Goal: Find specific page/section: Find specific page/section

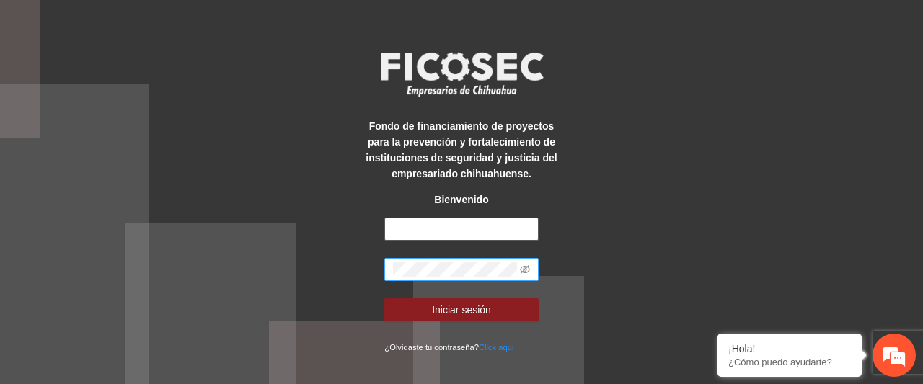
type input "**********"
click at [384, 299] on button "Iniciar sesión" at bounding box center [461, 310] width 154 height 23
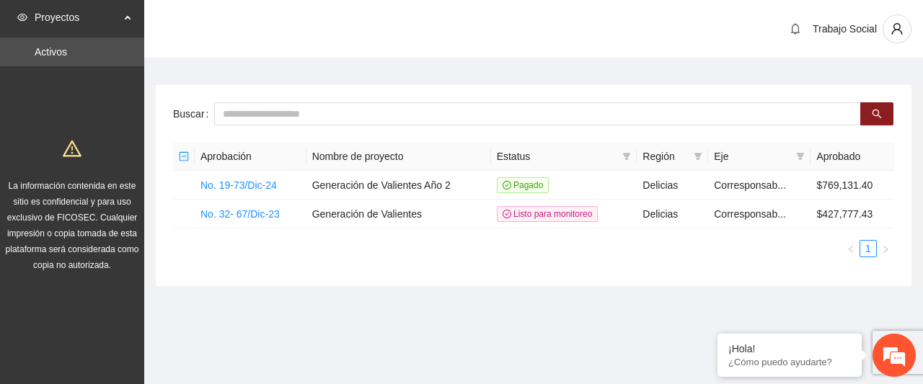
click at [364, 278] on div "Buscar Aprobación Nombre de proyecto Estatus Región Eje Aprobado No. 19-73/Dic-…" at bounding box center [534, 185] width 756 height 201
click at [62, 10] on span "Proyectos" at bounding box center [77, 17] width 85 height 29
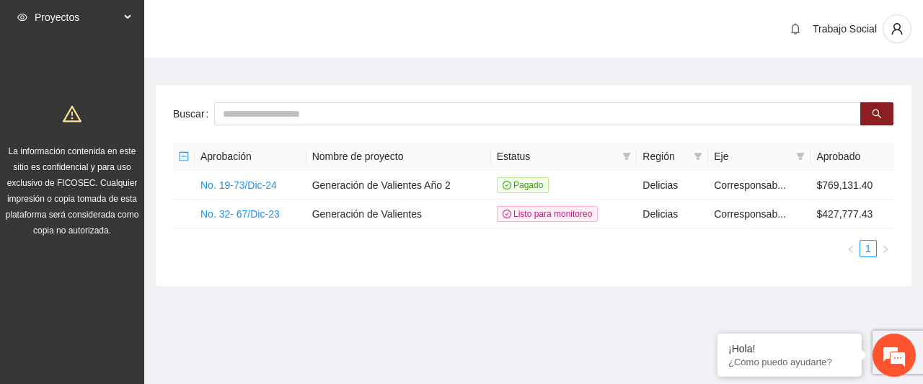
click at [62, 16] on span "Proyectos" at bounding box center [77, 17] width 85 height 29
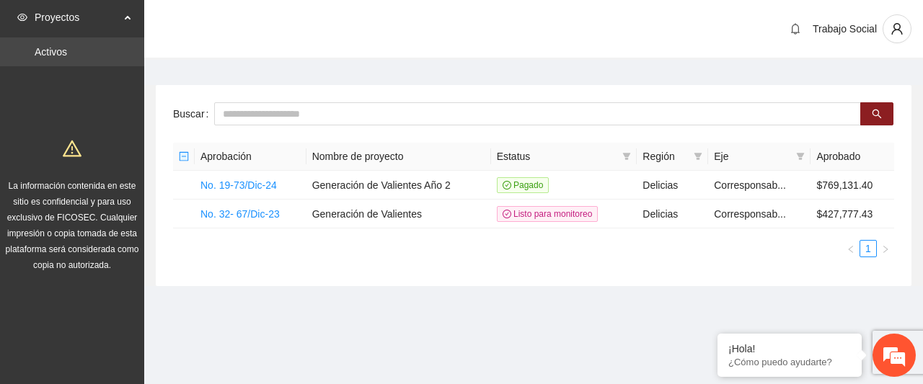
click at [67, 57] on link "Activos" at bounding box center [51, 52] width 32 height 12
click at [74, 20] on span "Proyectos" at bounding box center [77, 17] width 85 height 29
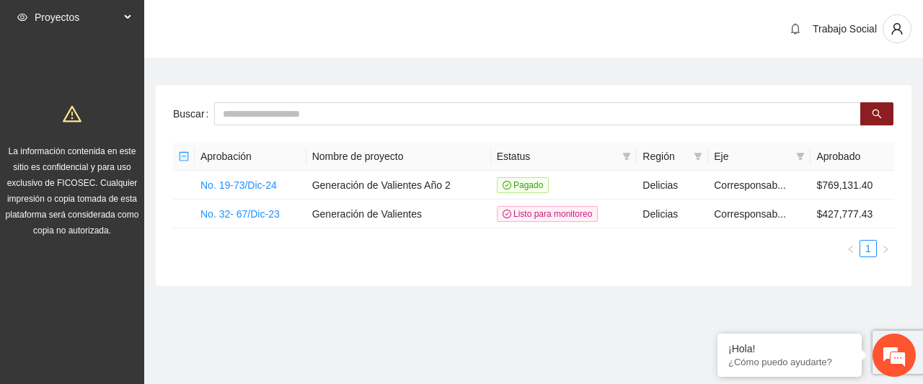
click at [106, 6] on span "Proyectos" at bounding box center [77, 17] width 85 height 29
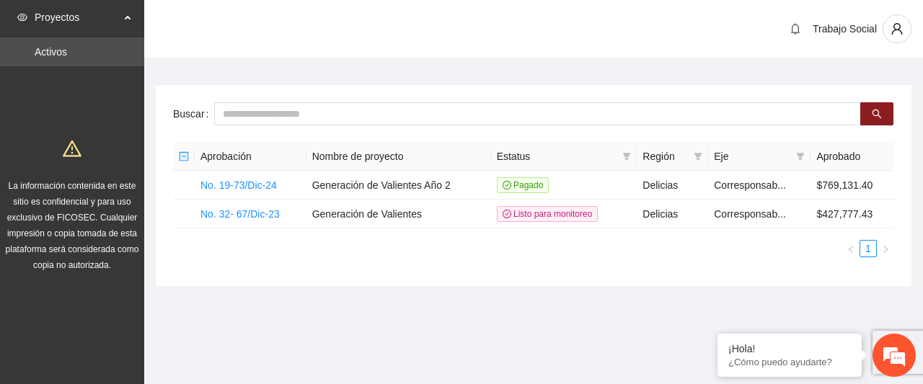
click at [102, 12] on span "Proyectos" at bounding box center [77, 17] width 85 height 29
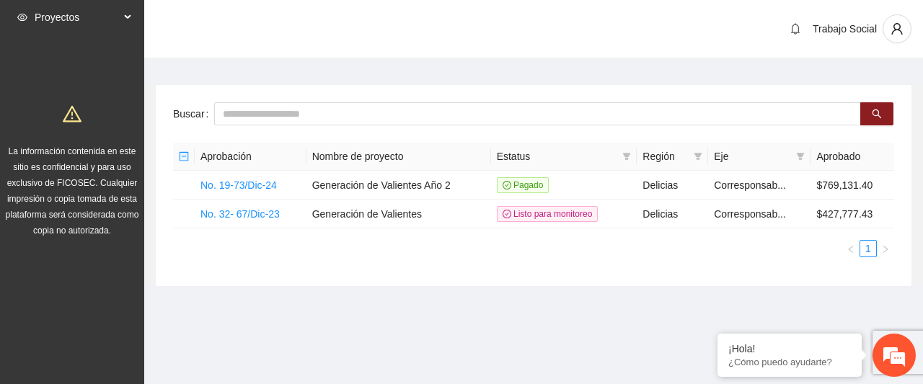
click at [102, 12] on span "Proyectos" at bounding box center [77, 17] width 85 height 29
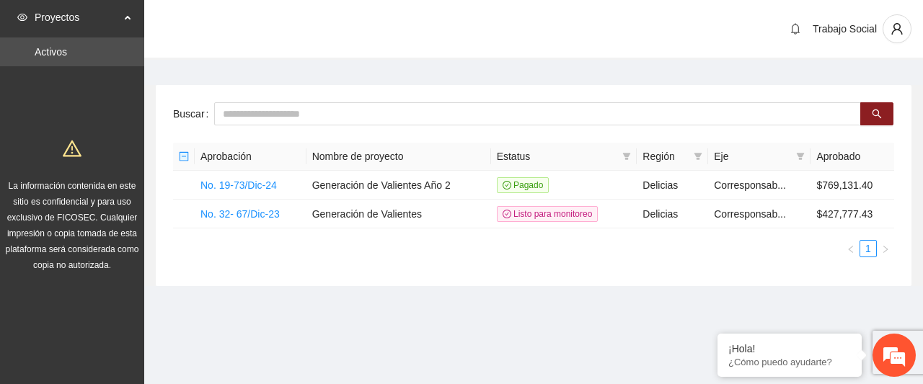
click at [299, 268] on div "Buscar Aprobación Nombre de proyecto Estatus Región Eje Aprobado No. 19-73/Dic-…" at bounding box center [534, 185] width 756 height 201
click at [281, 263] on div "Aprobación Nombre de proyecto Estatus Región Eje Aprobado No. 19-73/Dic-24 Gene…" at bounding box center [533, 206] width 721 height 126
click at [744, 276] on div "Buscar Aprobación Nombre de proyecto Estatus Región Eje Aprobado No. 19-73/Dic-…" at bounding box center [534, 185] width 756 height 201
click at [870, 93] on div "Buscar Aprobación Nombre de proyecto Estatus Región Eje Aprobado No. 19-73/Dic-…" at bounding box center [534, 185] width 756 height 201
